Goal: Navigation & Orientation: Find specific page/section

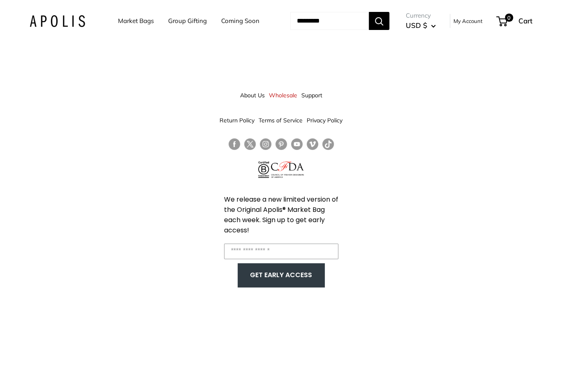
click at [74, 16] on img at bounding box center [57, 21] width 55 height 12
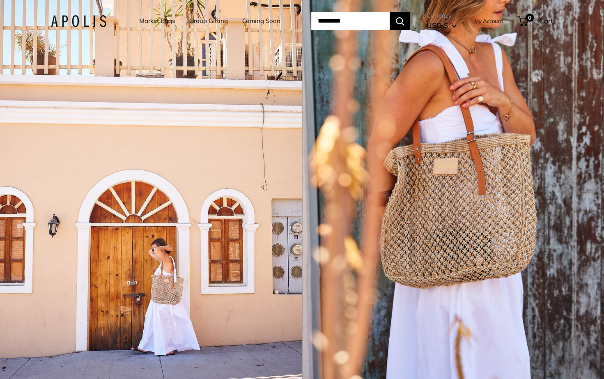
click at [524, 159] on div "1 / 5" at bounding box center [453, 189] width 302 height 379
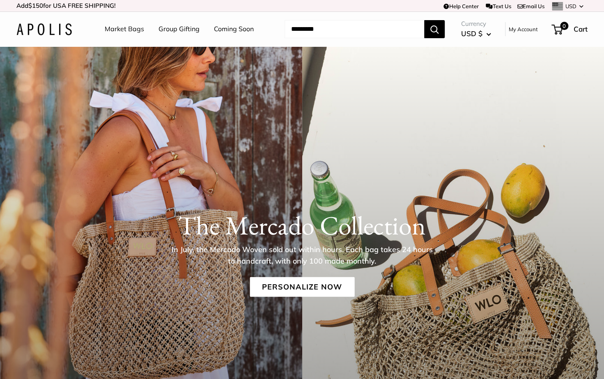
click at [132, 32] on link "Market Bags" at bounding box center [124, 29] width 39 height 12
click at [166, 36] on li "Group Gifting" at bounding box center [179, 29] width 41 height 26
click at [166, 35] on link "Group Gifting" at bounding box center [179, 29] width 41 height 12
click at [118, 28] on link "Market Bags" at bounding box center [124, 29] width 39 height 12
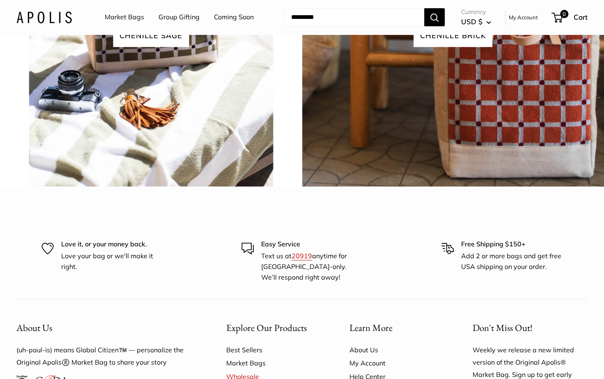
scroll to position [2427, 0]
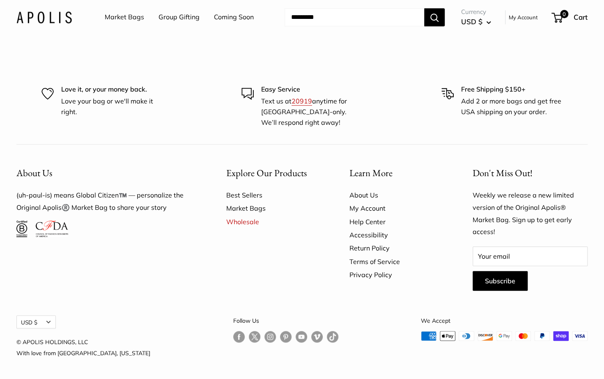
click at [189, 21] on link "Group Gifting" at bounding box center [179, 17] width 41 height 12
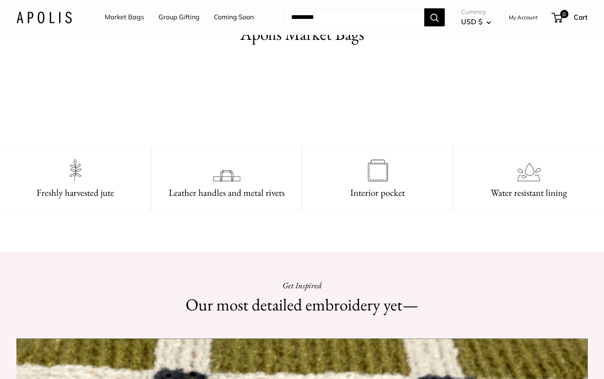
scroll to position [0, 0]
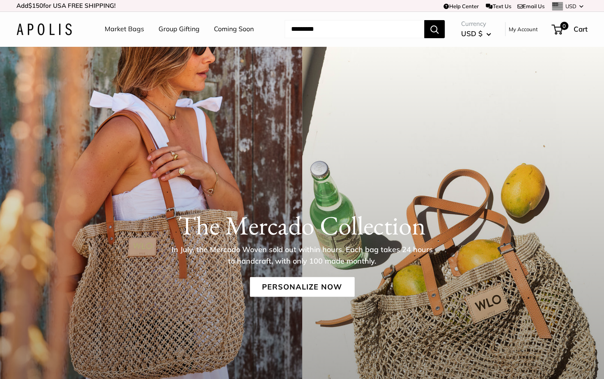
click at [51, 34] on img at bounding box center [43, 29] width 55 height 12
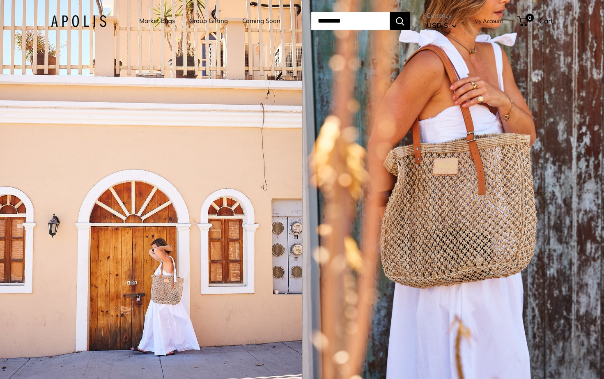
click at [92, 32] on div "Market Bags Group Gifting Coming Soon Need help? Text Us: 20919 hello@apolisglo…" at bounding box center [302, 20] width 503 height 25
click at [90, 18] on img at bounding box center [78, 21] width 55 height 12
drag, startPoint x: 0, startPoint y: 0, endPoint x: 147, endPoint y: 23, distance: 148.5
click at [147, 23] on link "Market Bags" at bounding box center [157, 21] width 36 height 12
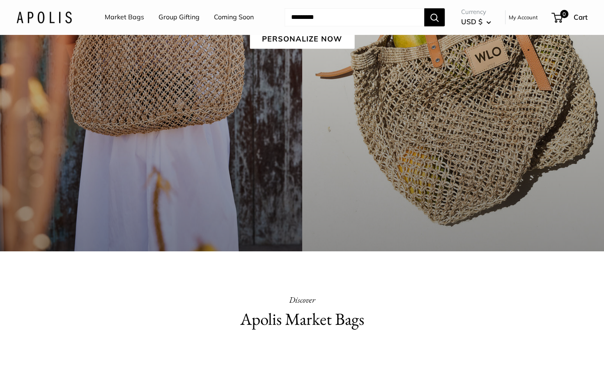
scroll to position [278, 0]
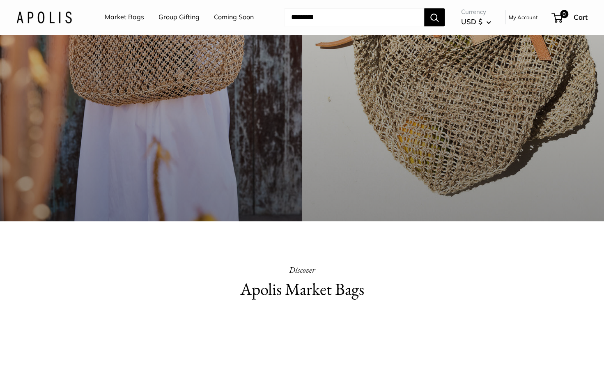
click at [305, 303] on div "Apolis Market Bags Discover" at bounding box center [302, 286] width 286 height 47
click at [306, 287] on h2 "Apolis Market Bags" at bounding box center [302, 289] width 286 height 24
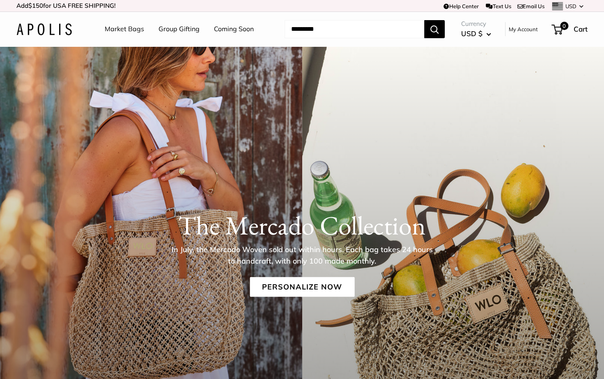
click at [231, 28] on link "Coming Soon" at bounding box center [234, 29] width 40 height 12
click at [115, 30] on link "Market Bags" at bounding box center [124, 29] width 39 height 12
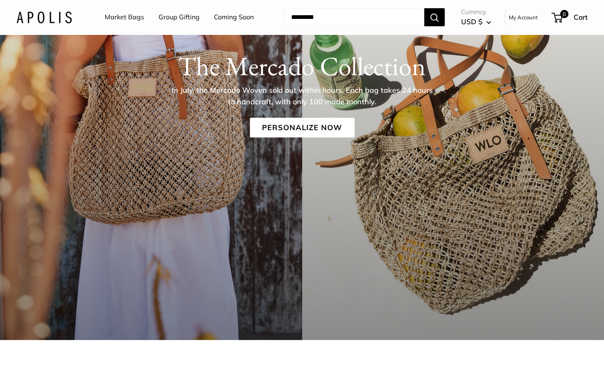
scroll to position [177, 0]
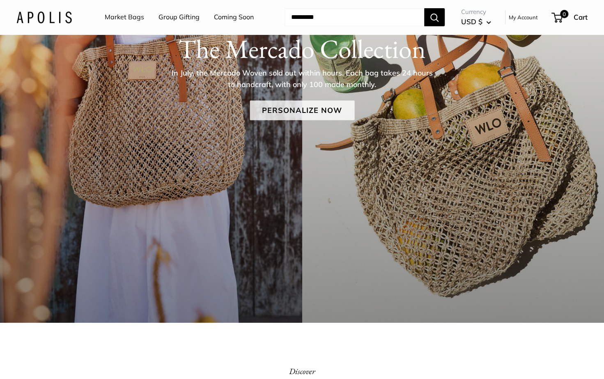
click at [325, 106] on link "Personalize Now" at bounding box center [302, 111] width 105 height 20
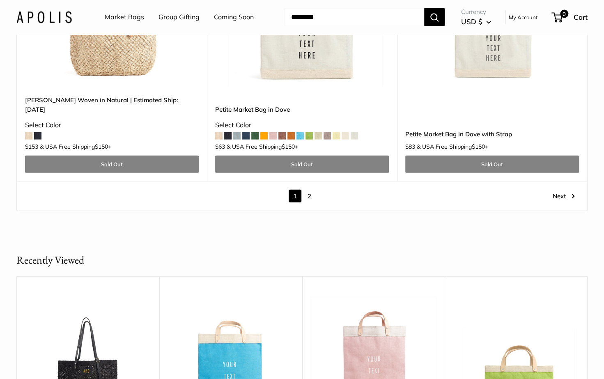
scroll to position [4484, 0]
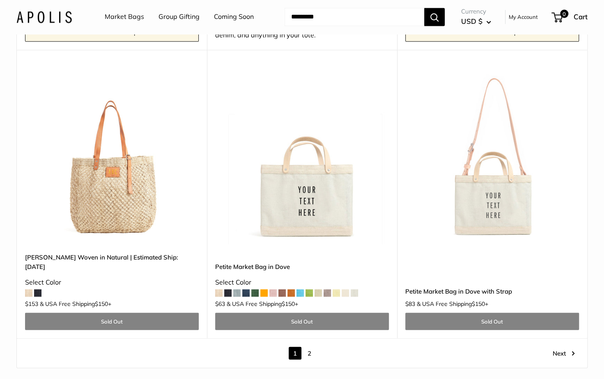
click at [307, 347] on link "2" at bounding box center [309, 353] width 13 height 13
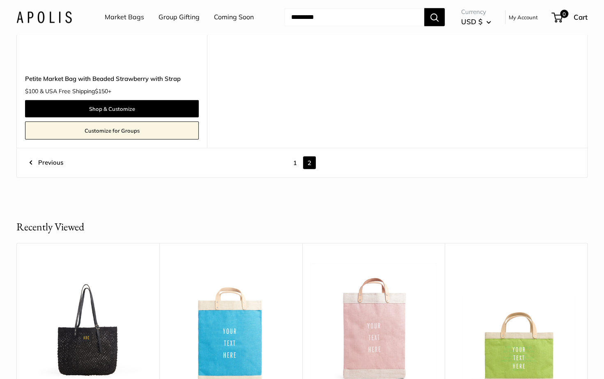
scroll to position [4772, 0]
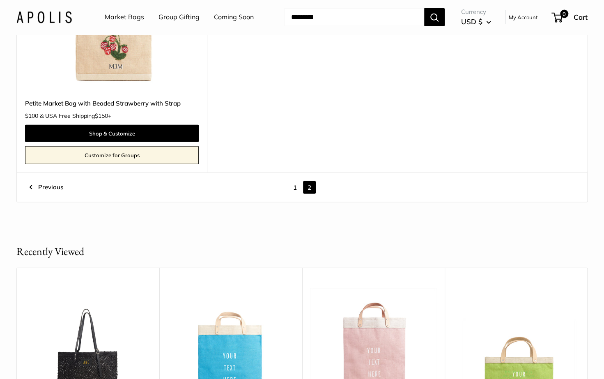
click at [293, 181] on link "1" at bounding box center [295, 187] width 13 height 13
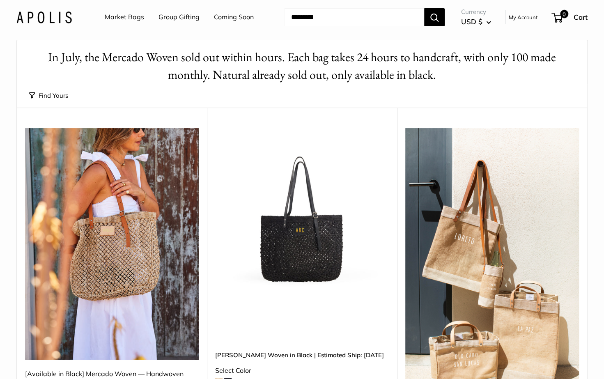
scroll to position [21, 0]
